Goal: Transaction & Acquisition: Book appointment/travel/reservation

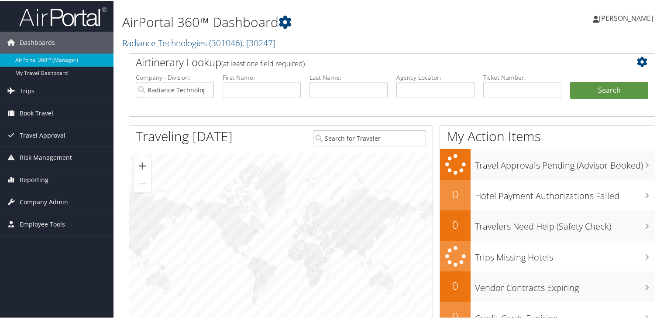
click at [54, 114] on link "Book Travel" at bounding box center [56, 113] width 113 height 22
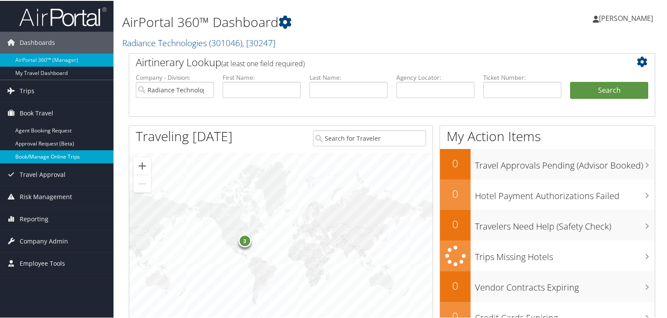
click at [48, 153] on link "Book/Manage Online Trips" at bounding box center [56, 156] width 113 height 13
